Goal: Task Accomplishment & Management: Use online tool/utility

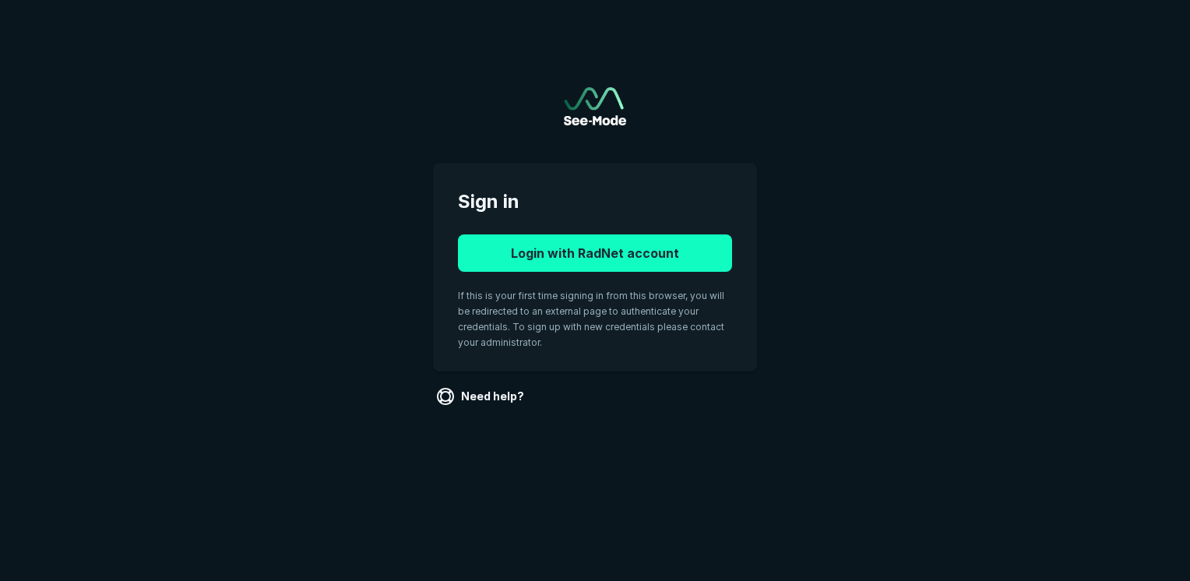
click at [551, 255] on button "Login with RadNet account" at bounding box center [595, 252] width 274 height 37
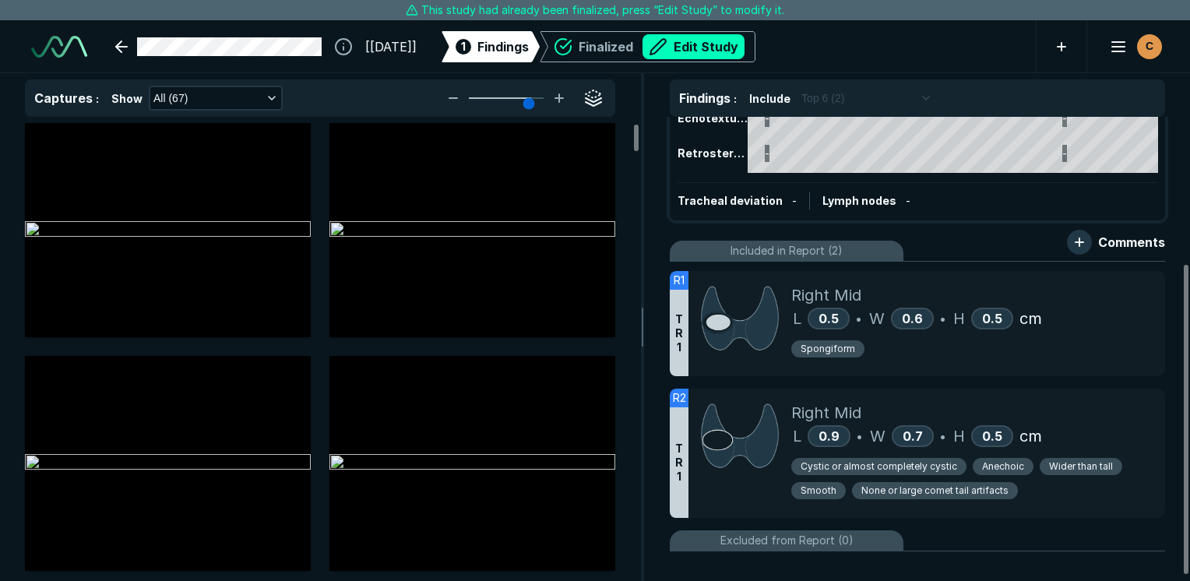
scroll to position [227, 0]
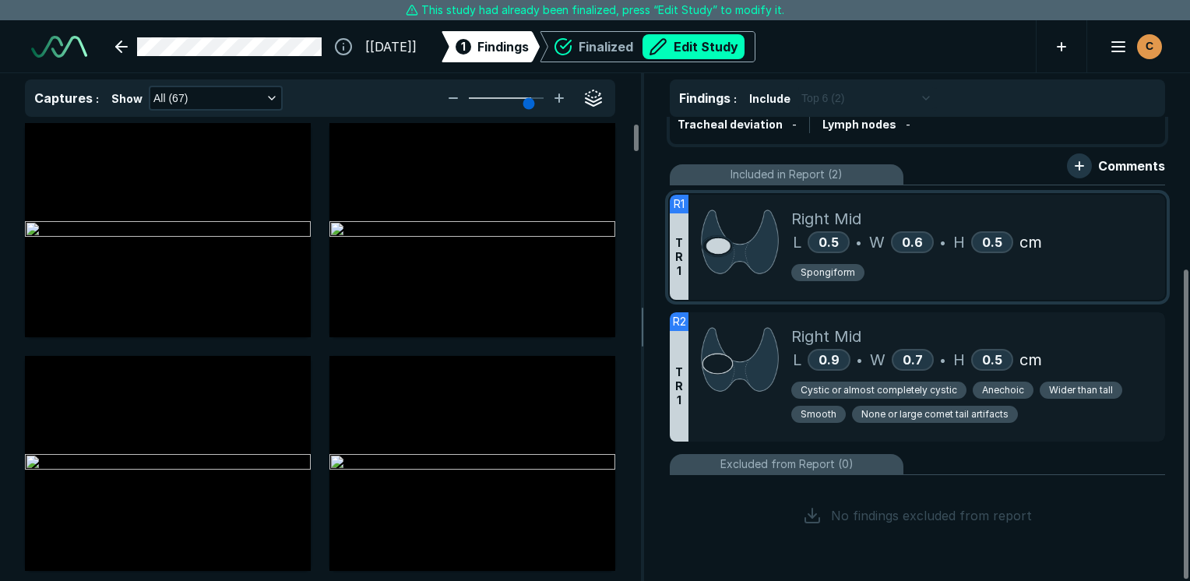
click at [1079, 263] on div "Spongiform" at bounding box center [971, 275] width 361 height 24
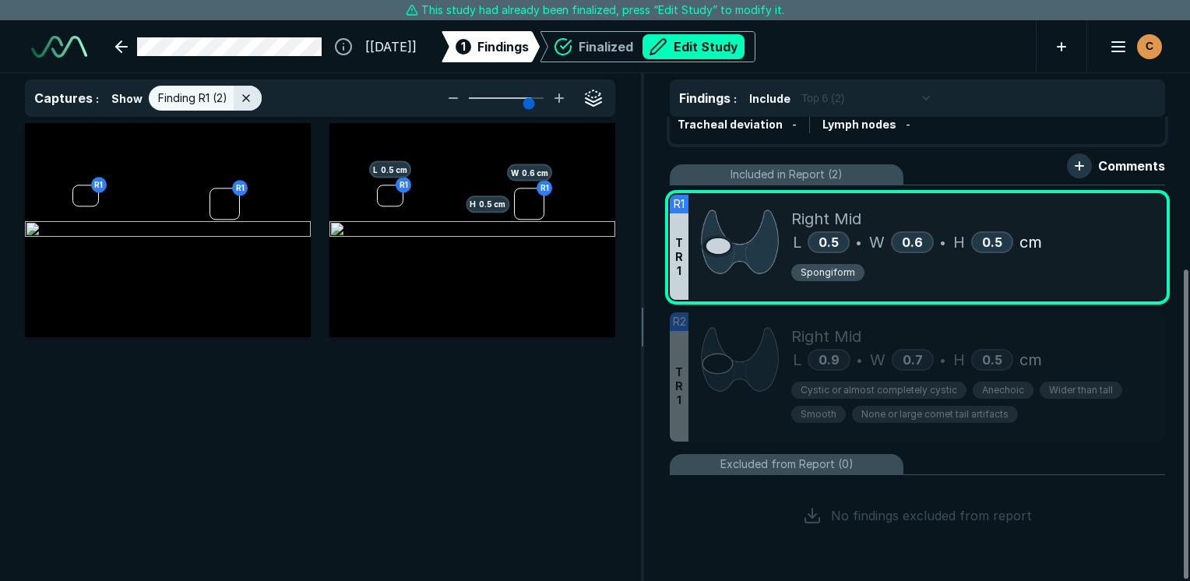
scroll to position [3893, 4632]
drag, startPoint x: 706, startPoint y: 345, endPoint x: 518, endPoint y: 384, distance: 192.4
drag, startPoint x: 518, startPoint y: 384, endPoint x: 318, endPoint y: 518, distance: 240.8
click at [318, 518] on div "R1 R1 R1 H 0.5 cm W 0.6 cm R1 L 0.5 cm" at bounding box center [320, 352] width 640 height 458
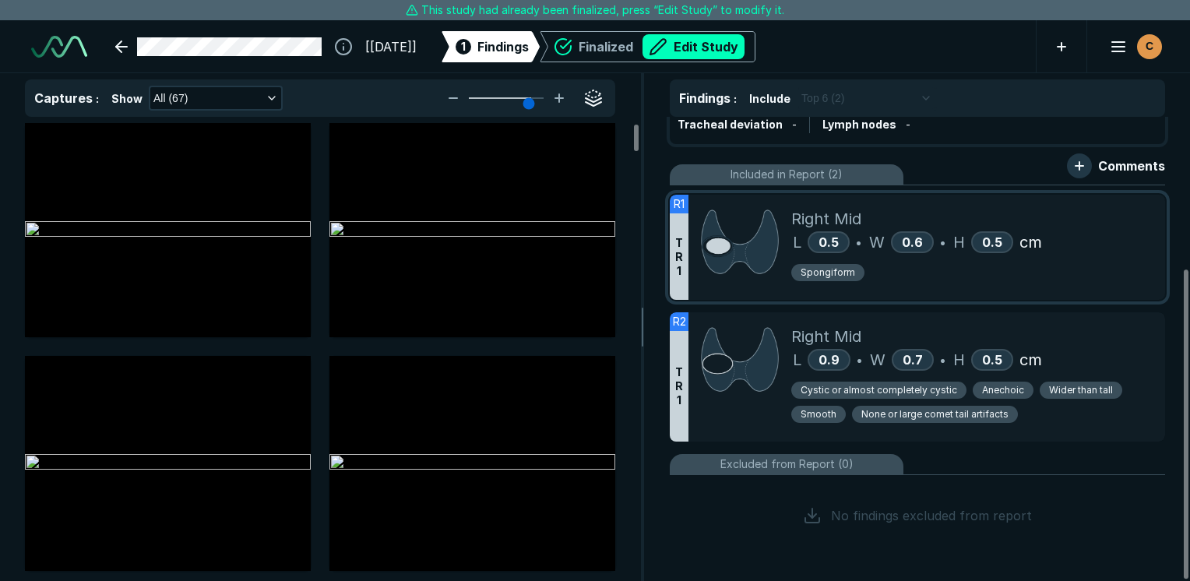
click at [1143, 296] on div "Right Mid L 0.5 • W 0.6 • H 0.5 cm Spongiform" at bounding box center [971, 247] width 361 height 105
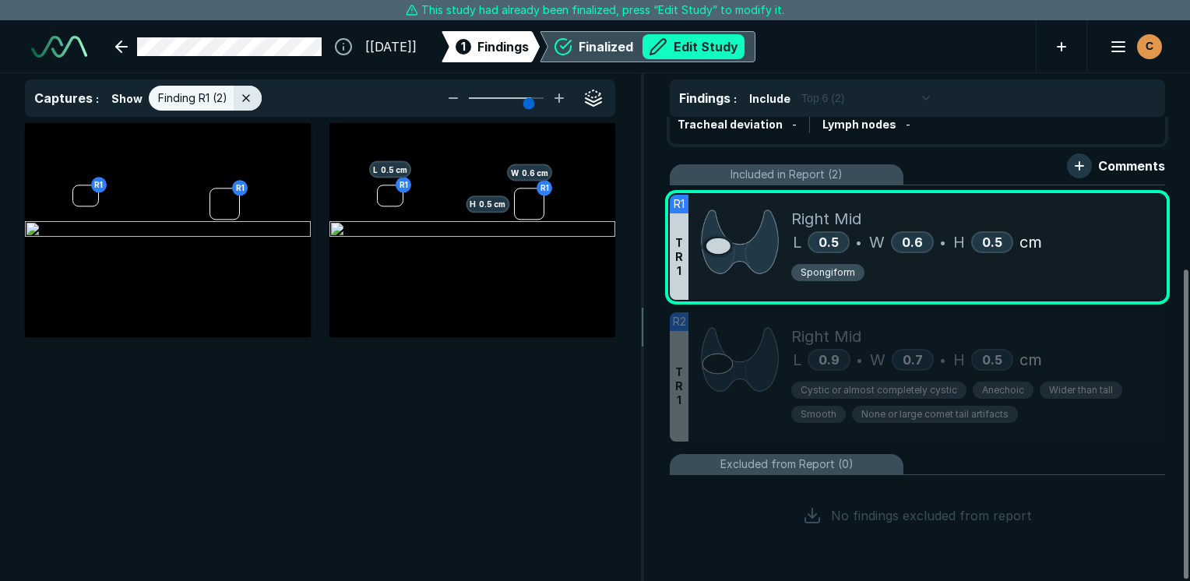
click at [744, 42] on button "Edit Study" at bounding box center [693, 46] width 102 height 25
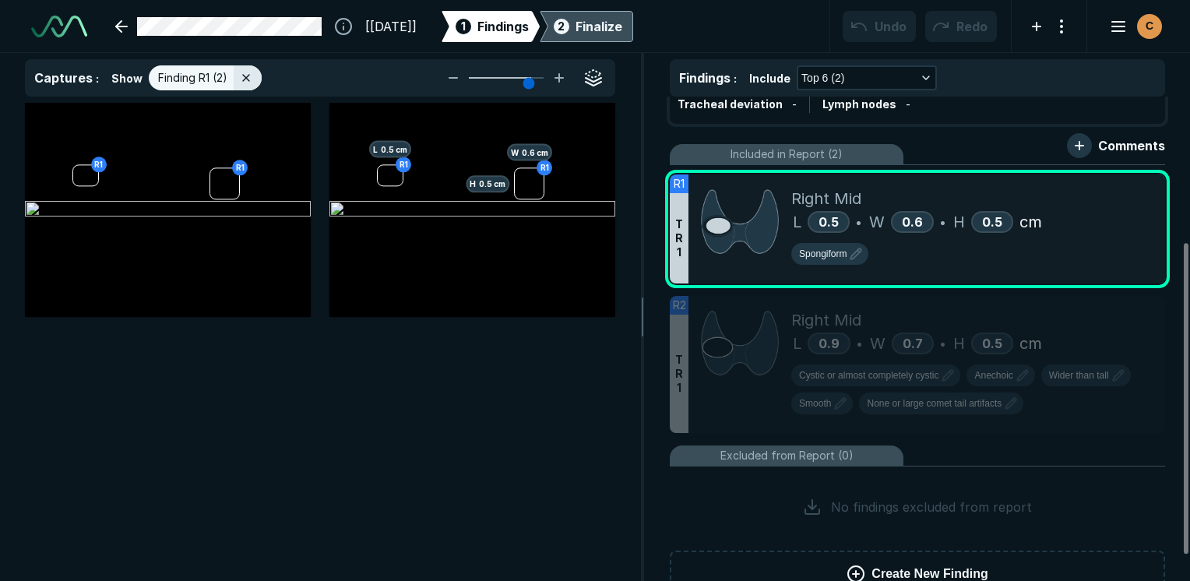
scroll to position [4344, 7355]
click at [1128, 185] on div at bounding box center [1118, 189] width 31 height 31
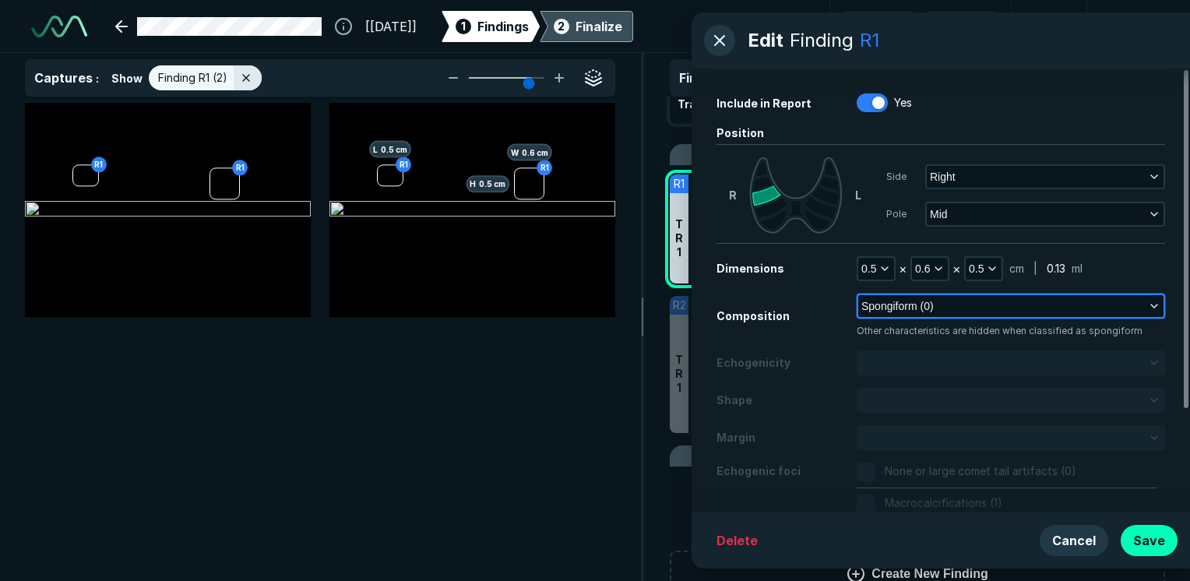
click at [1032, 306] on button "Spongiform (0)" at bounding box center [1010, 306] width 305 height 22
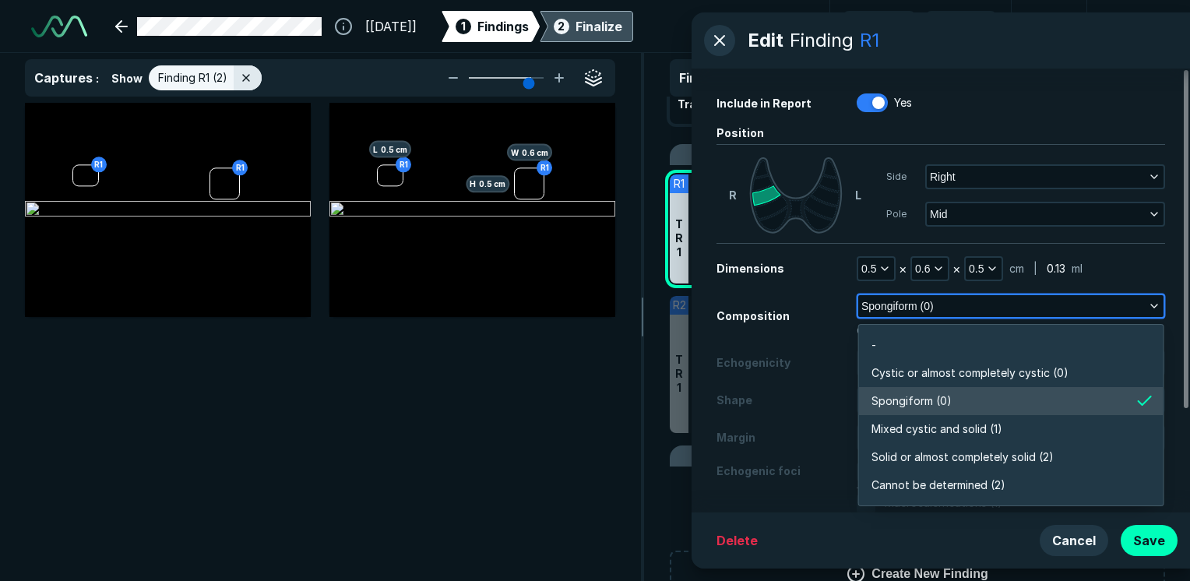
scroll to position [2724, 3372]
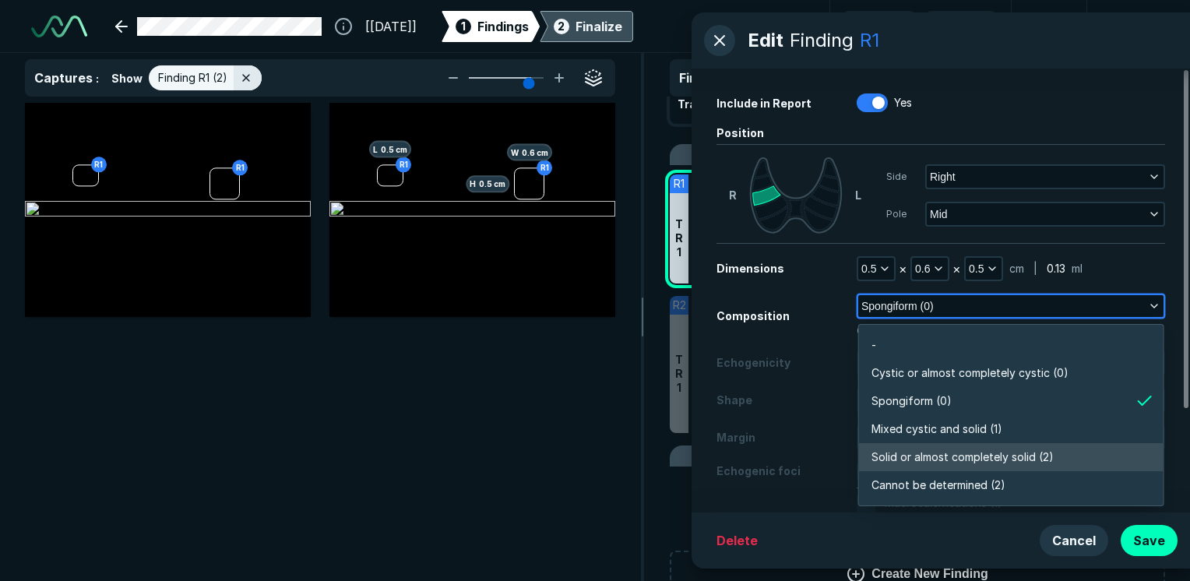
click at [972, 457] on span "Solid or almost completely solid (2)" at bounding box center [962, 457] width 182 height 17
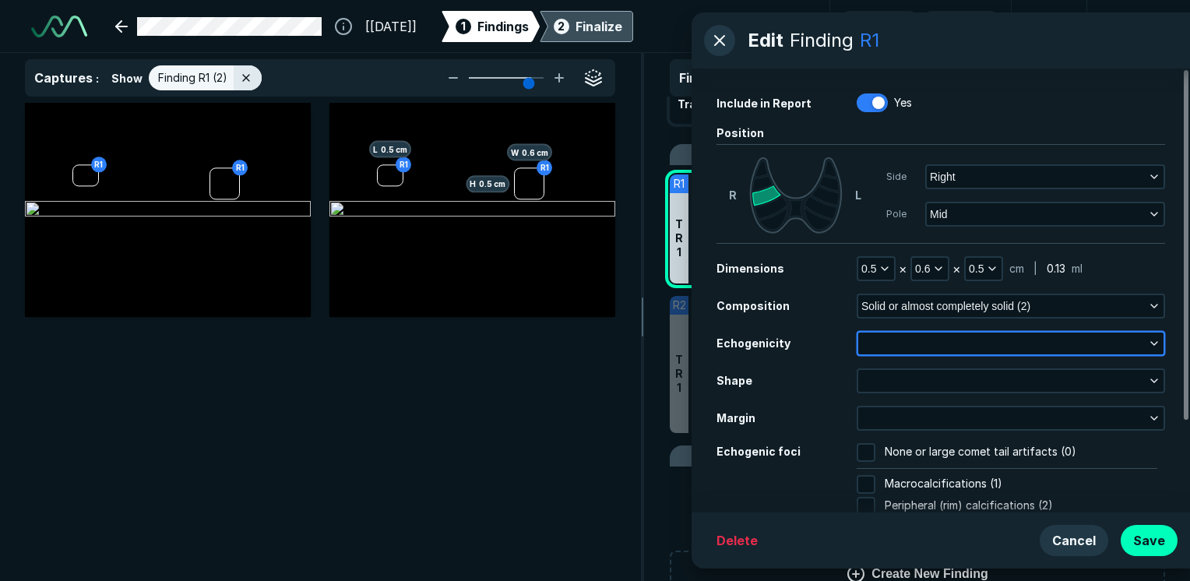
click at [921, 346] on button "button" at bounding box center [1010, 343] width 305 height 22
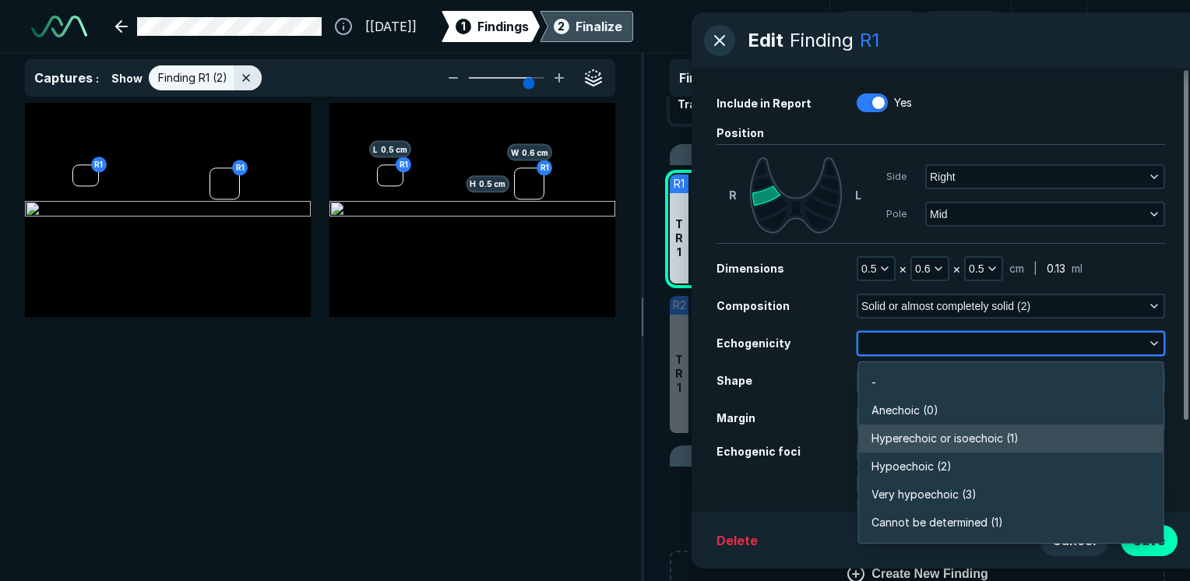
click at [931, 447] on li "Hyperechoic or isoechoic (1)" at bounding box center [1011, 438] width 304 height 28
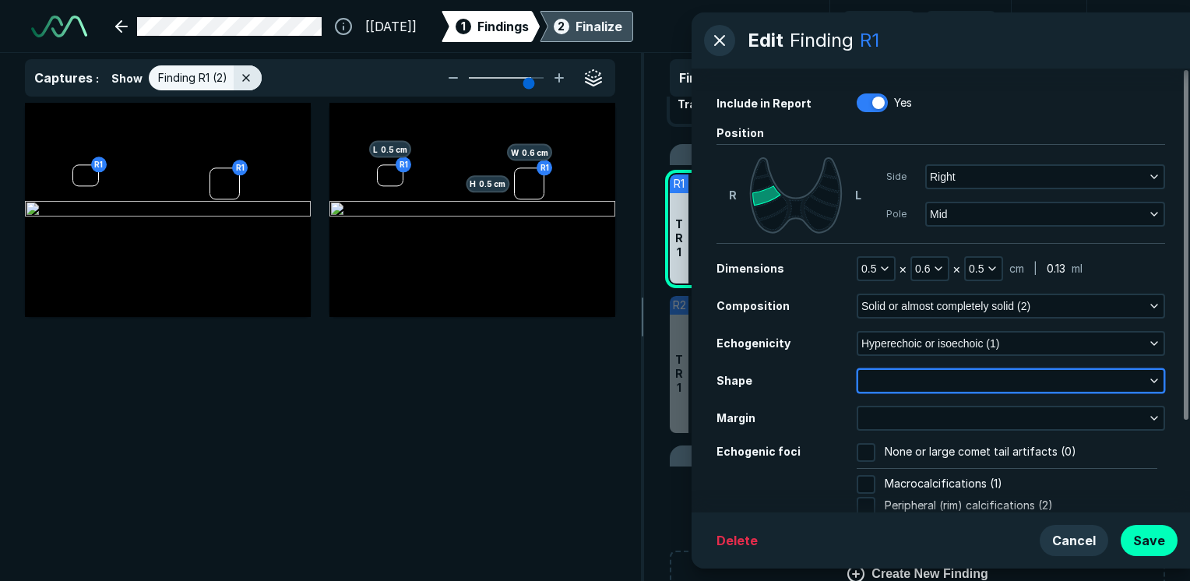
click at [915, 382] on button "button" at bounding box center [1010, 381] width 305 height 22
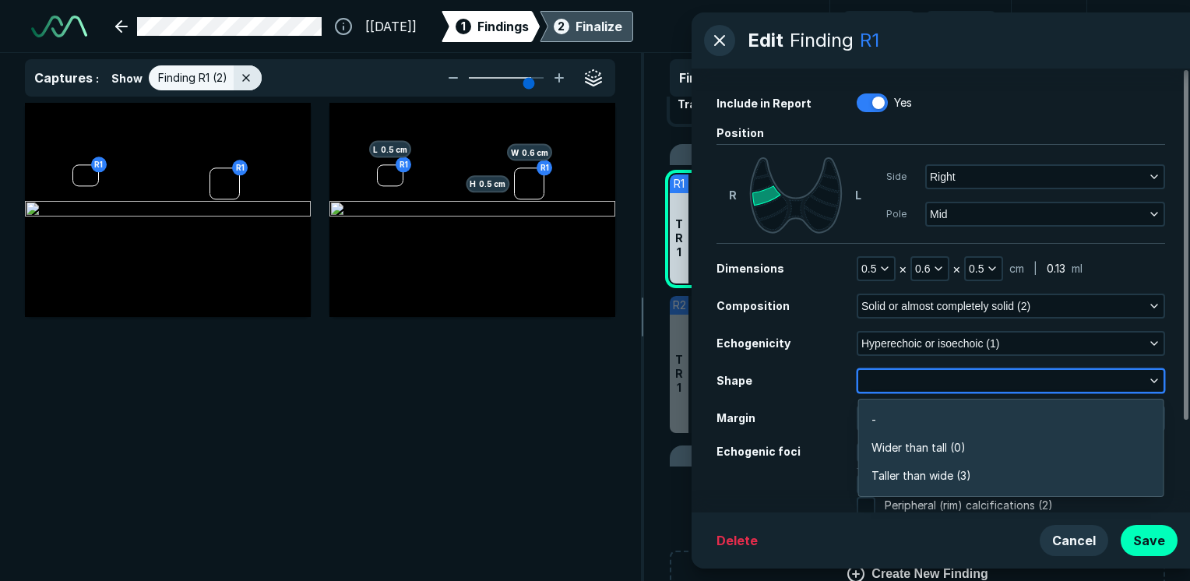
scroll to position [2345, 3372]
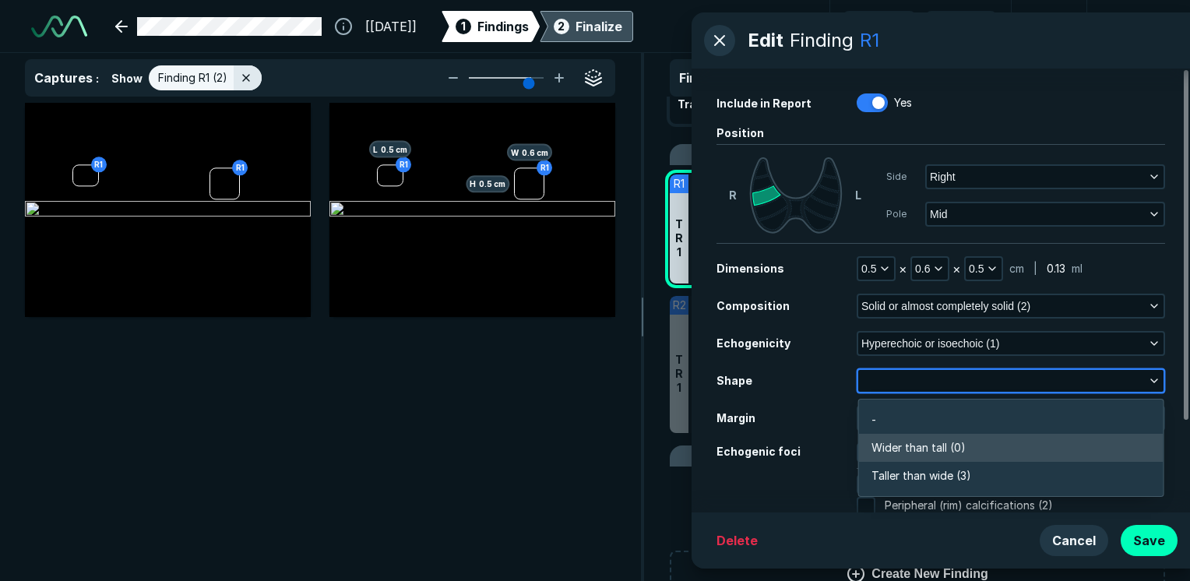
click at [922, 439] on span "Wider than tall (0)" at bounding box center [918, 447] width 94 height 17
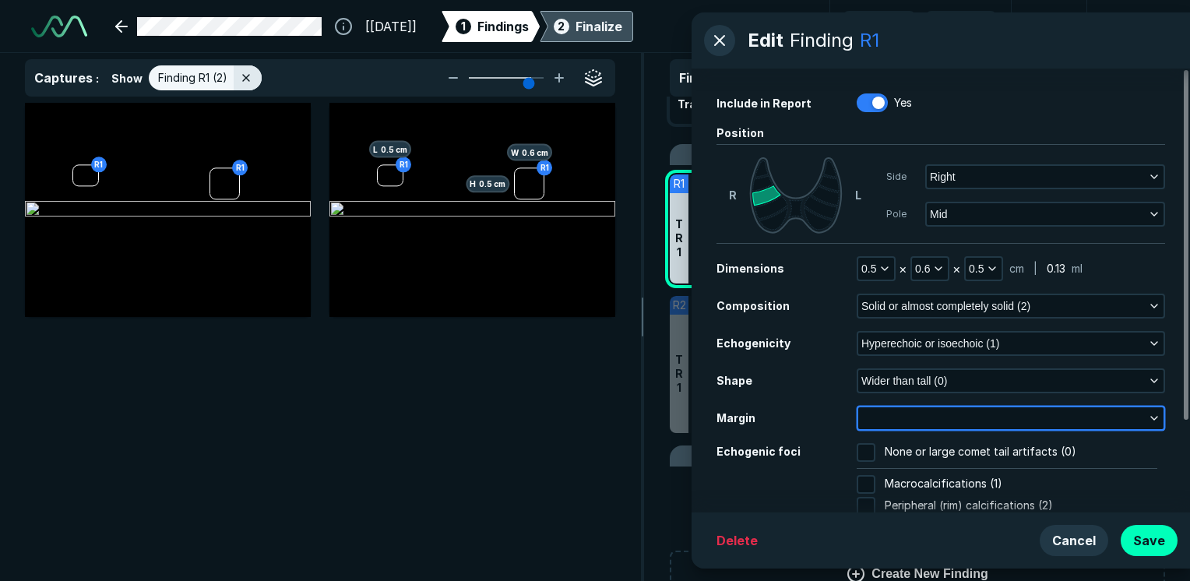
click at [912, 423] on button "button" at bounding box center [1010, 418] width 305 height 22
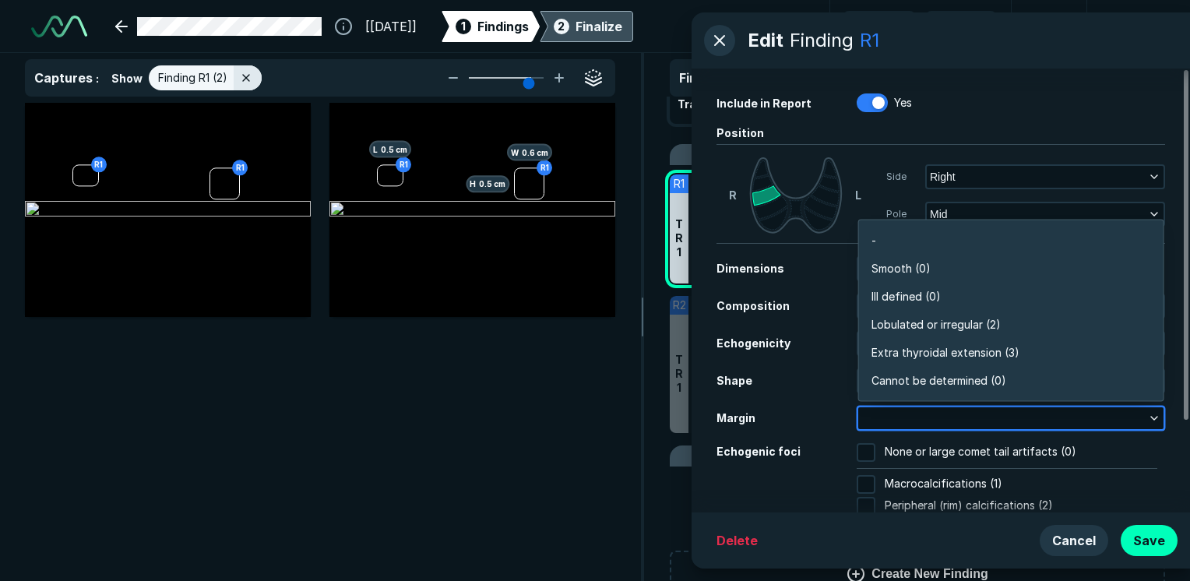
scroll to position [2724, 3372]
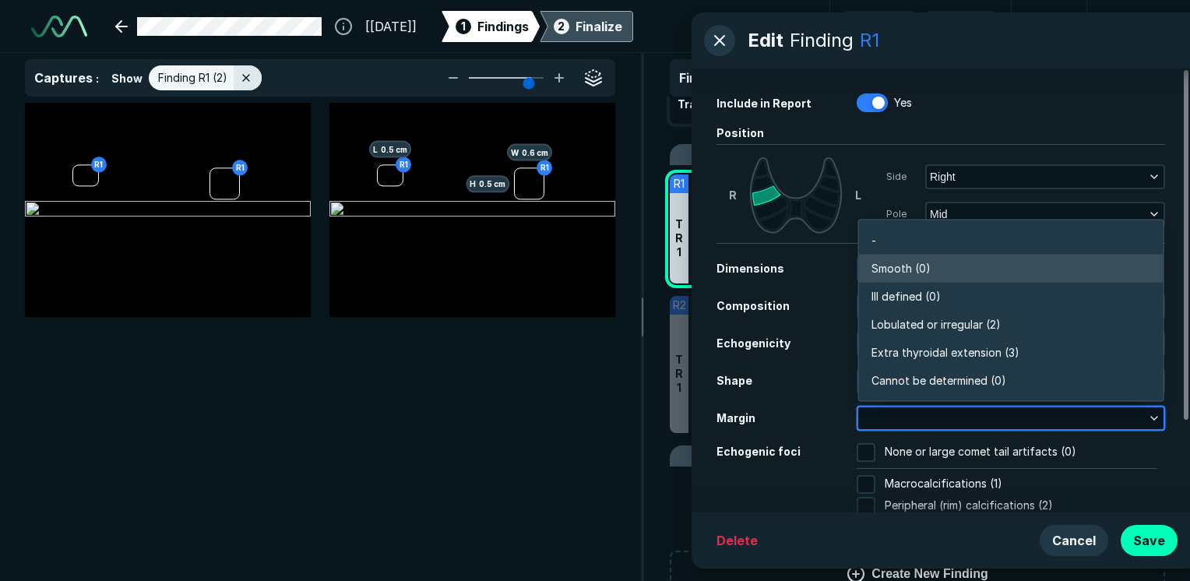
click at [910, 263] on span "Smooth (0)" at bounding box center [900, 268] width 59 height 17
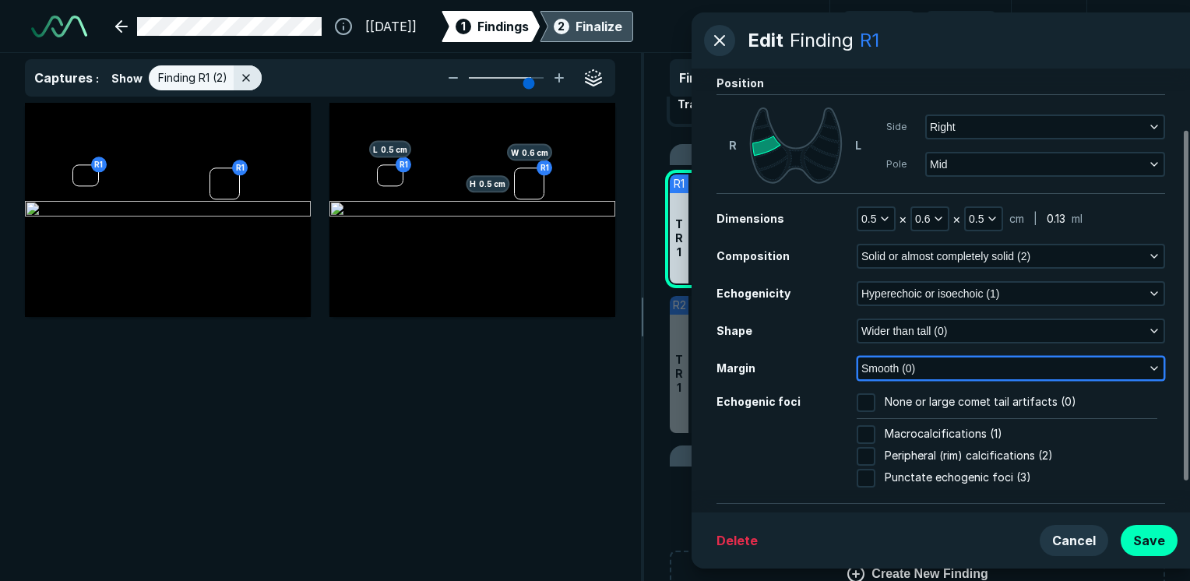
scroll to position [78, 0]
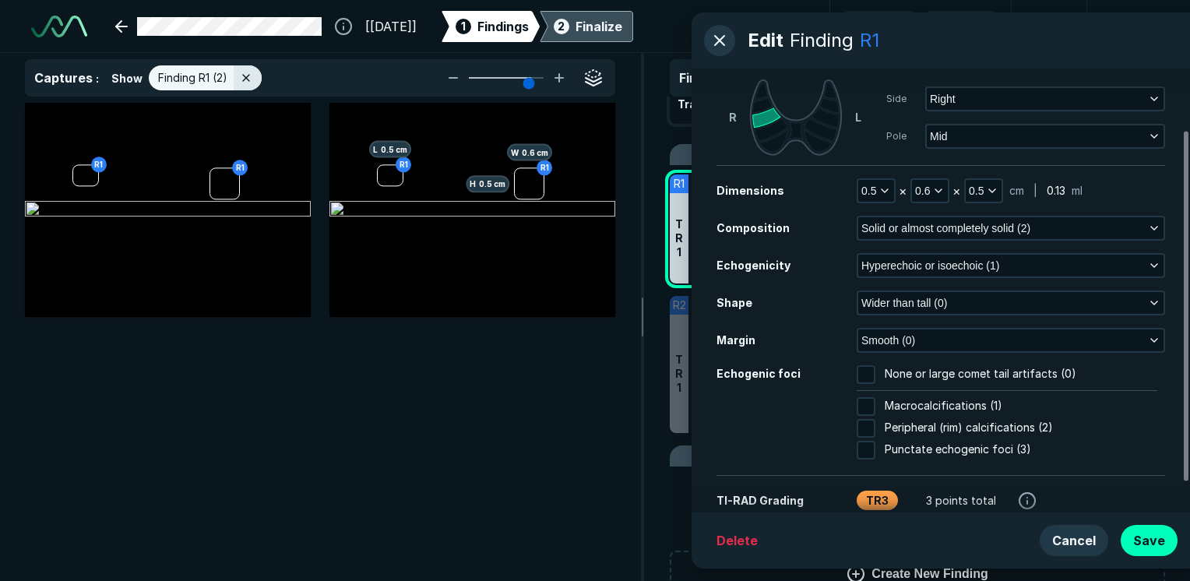
click at [868, 403] on input "Macrocalcifications (1)" at bounding box center [866, 406] width 19 height 19
checkbox input "true"
click at [1094, 540] on button "Cancel" at bounding box center [1074, 540] width 69 height 31
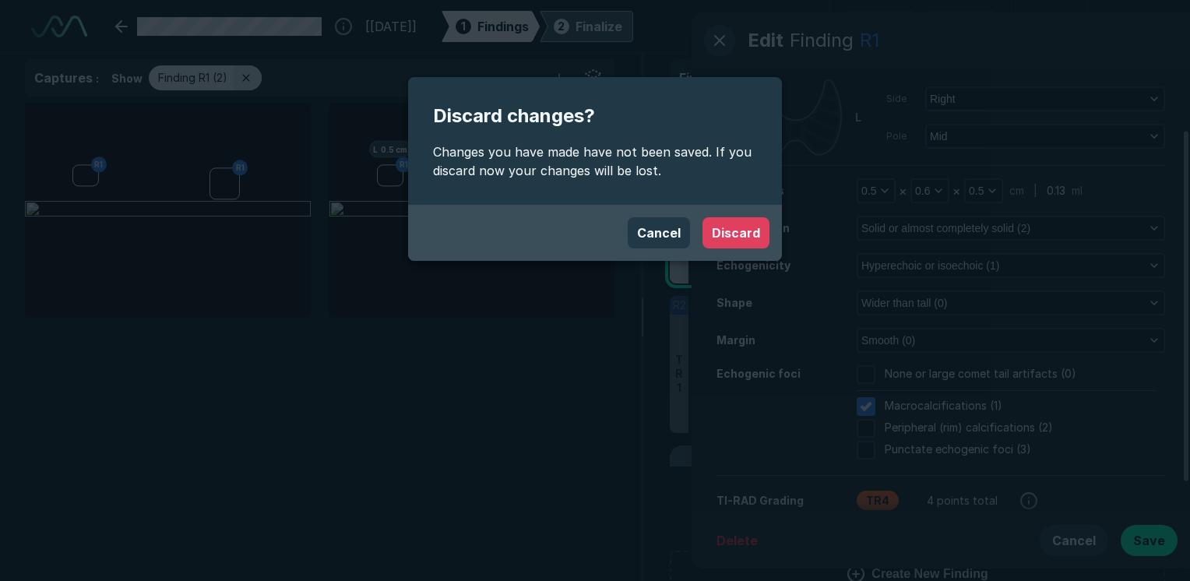
click at [716, 239] on button "Discard" at bounding box center [735, 232] width 67 height 31
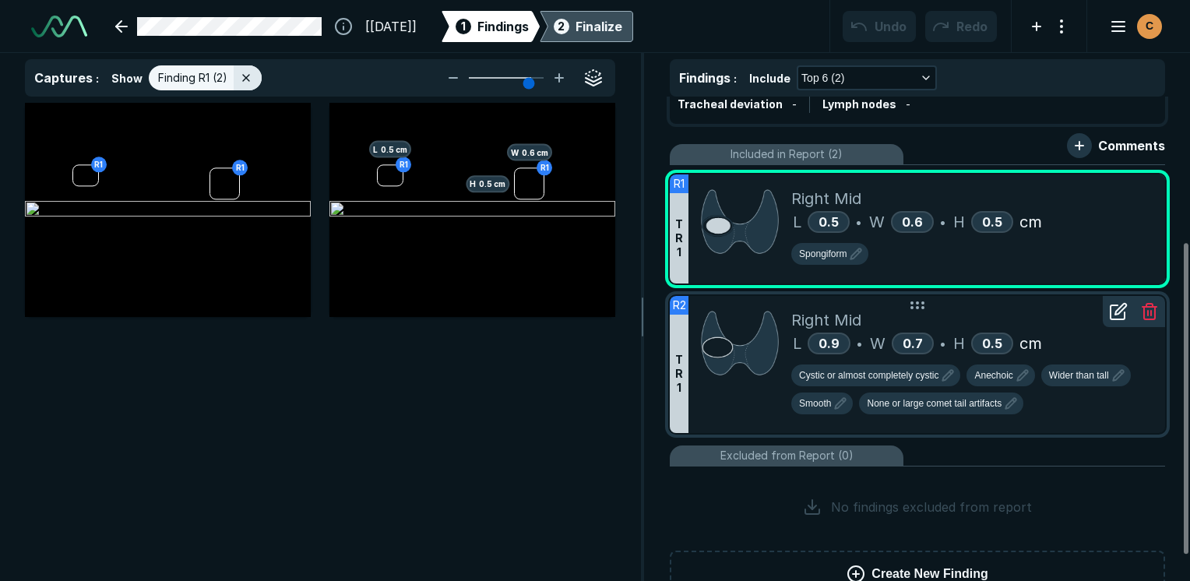
click at [732, 413] on div at bounding box center [739, 364] width 103 height 137
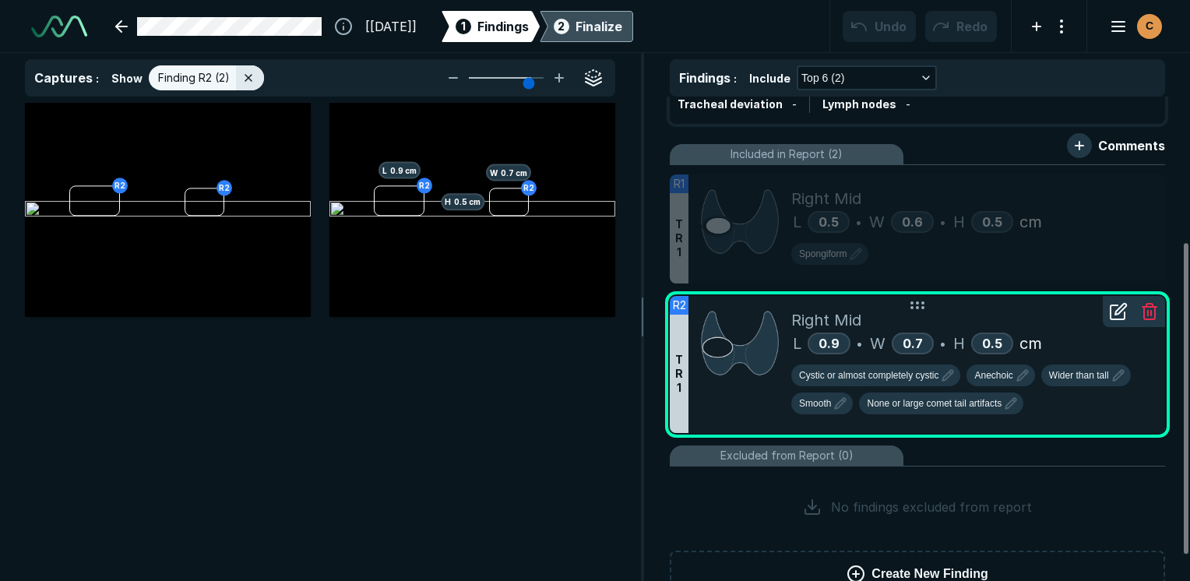
click at [1118, 309] on icon at bounding box center [1118, 311] width 19 height 19
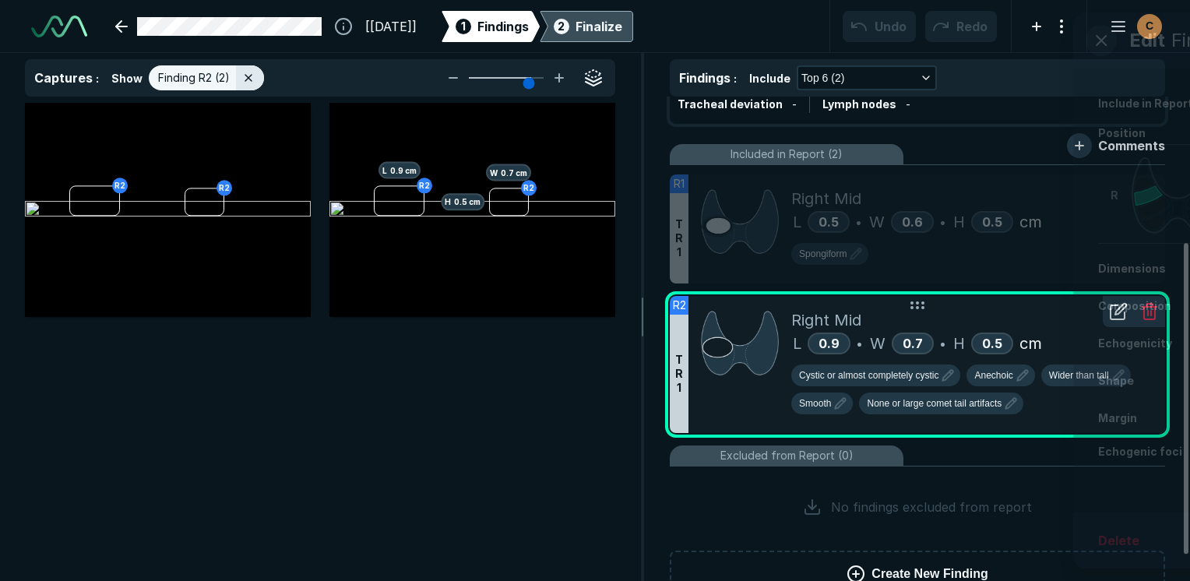
scroll to position [3717, 3994]
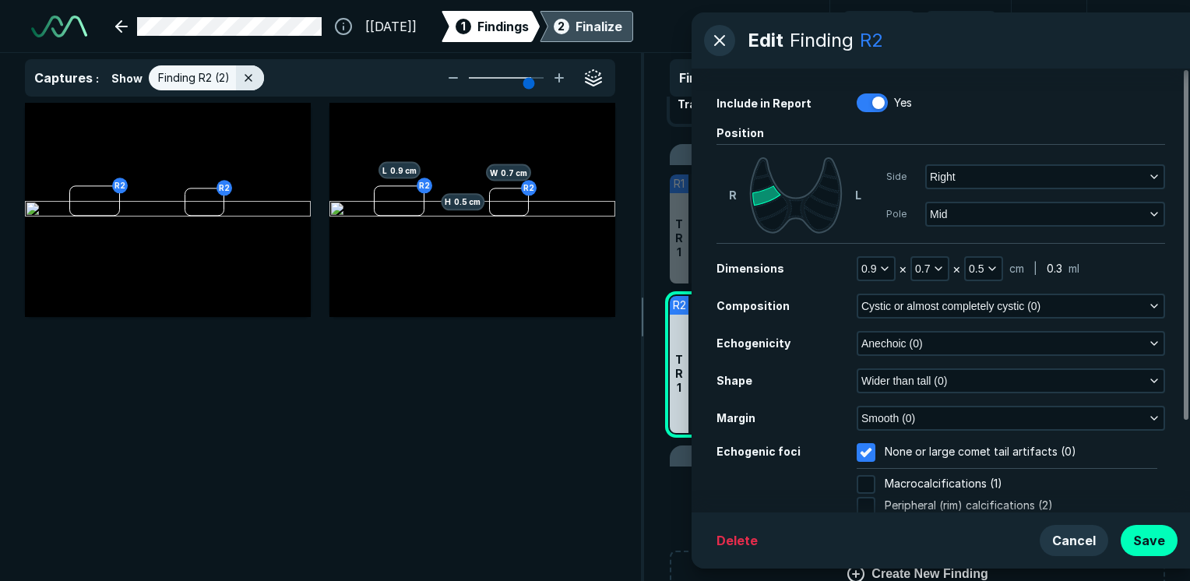
click at [916, 481] on span "Macrocalcifications (1)" at bounding box center [944, 484] width 118 height 19
click at [875, 481] on input "Macrocalcifications (1)" at bounding box center [866, 484] width 19 height 19
checkbox input "true"
checkbox input "false"
click at [1149, 545] on button "Save" at bounding box center [1149, 540] width 57 height 31
